Goal: Use online tool/utility: Utilize a website feature to perform a specific function

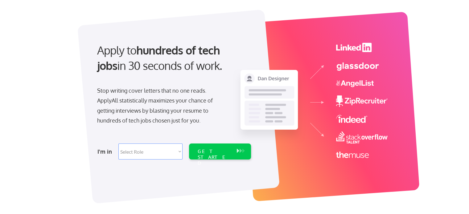
scroll to position [36, 0]
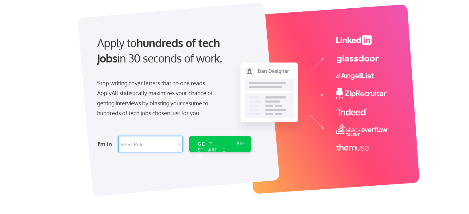
click at [178, 140] on select "Select Role Software Engineering Product Management Customer Success Sales UI/U…" at bounding box center [150, 144] width 64 height 16
select select ""design""
click at [118, 136] on select "Select Role Software Engineering Product Management Customer Success Sales UI/U…" at bounding box center [150, 144] width 64 height 16
select select ""design""
click at [236, 142] on button at bounding box center [238, 143] width 6 height 7
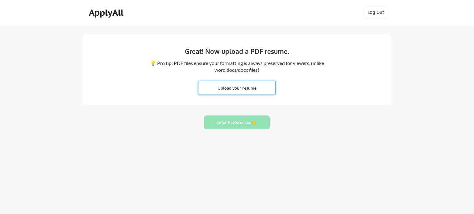
click at [269, 90] on input "file" at bounding box center [236, 87] width 77 height 13
click at [355, 90] on div "Great! Now upload a PDF resume. 💡 Pro tip: PDF files ensure your formatting is …" at bounding box center [237, 69] width 308 height 71
click at [251, 93] on input "file" at bounding box center [236, 87] width 77 height 13
